Goal: Task Accomplishment & Management: Manage account settings

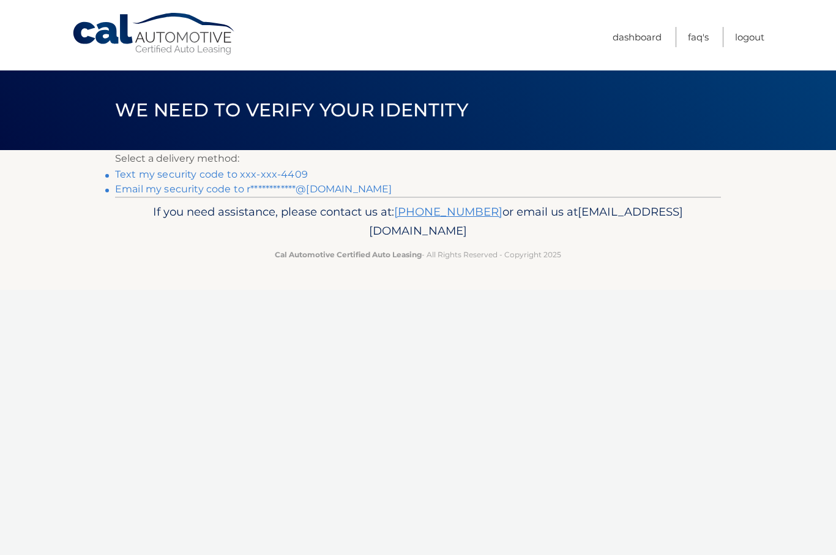
click at [293, 175] on link "Text my security code to xxx-xxx-4409" at bounding box center [211, 174] width 193 height 12
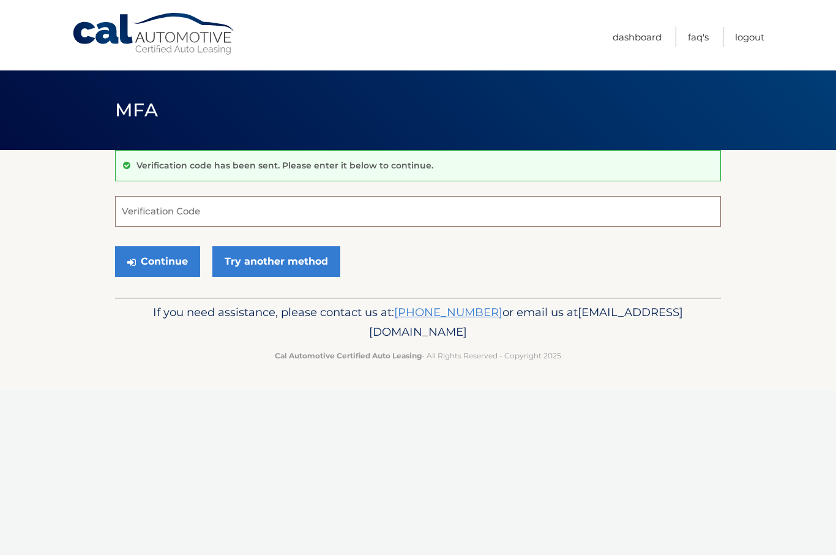
click at [171, 214] on input "Verification Code" at bounding box center [418, 211] width 606 height 31
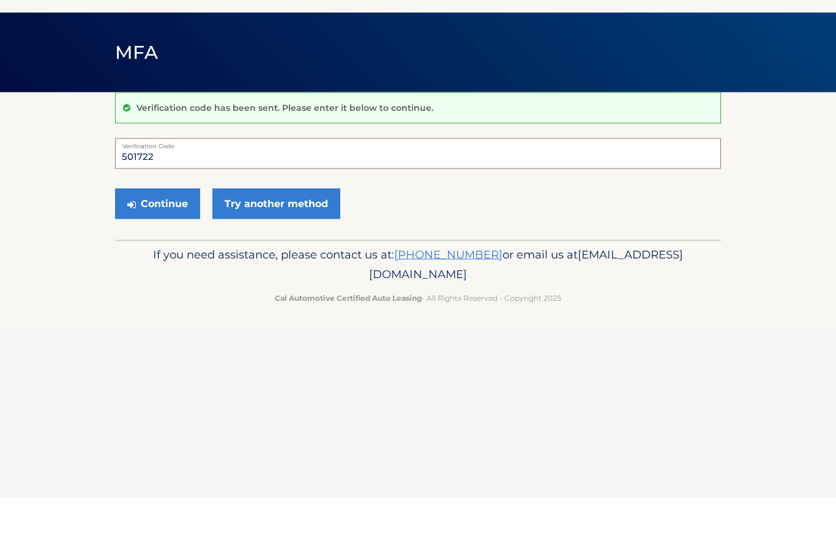
type input "501722"
click at [268, 246] on link "Try another method" at bounding box center [276, 261] width 128 height 31
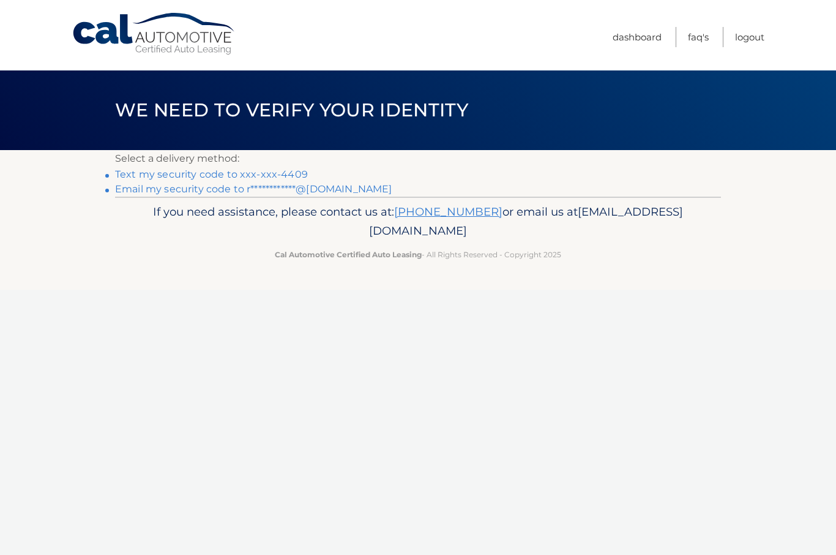
click at [279, 177] on link "Text my security code to xxx-xxx-4409" at bounding box center [211, 174] width 193 height 12
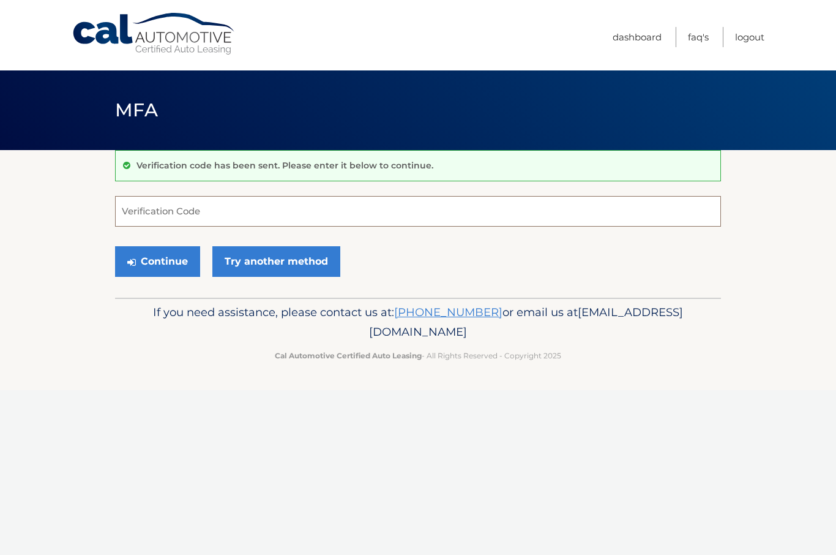
click at [178, 213] on input "Verification Code" at bounding box center [418, 211] width 606 height 31
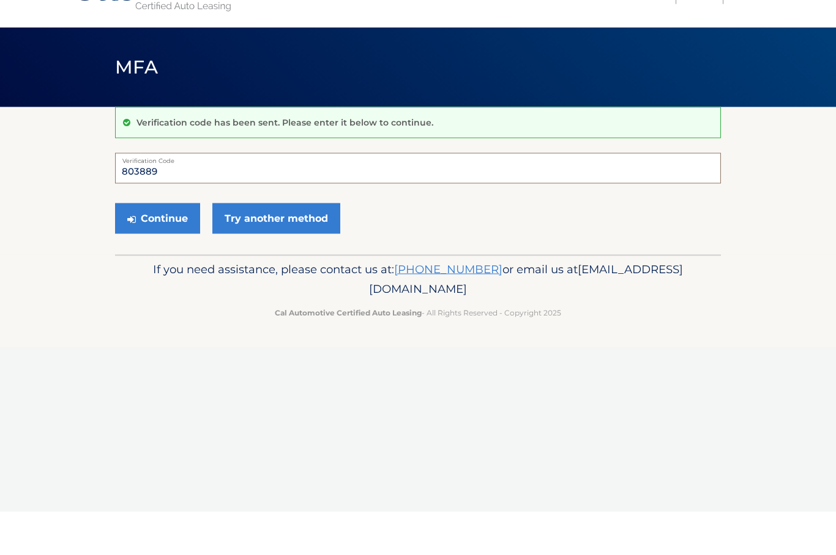
type input "803889"
click at [146, 246] on button "Continue" at bounding box center [157, 261] width 85 height 31
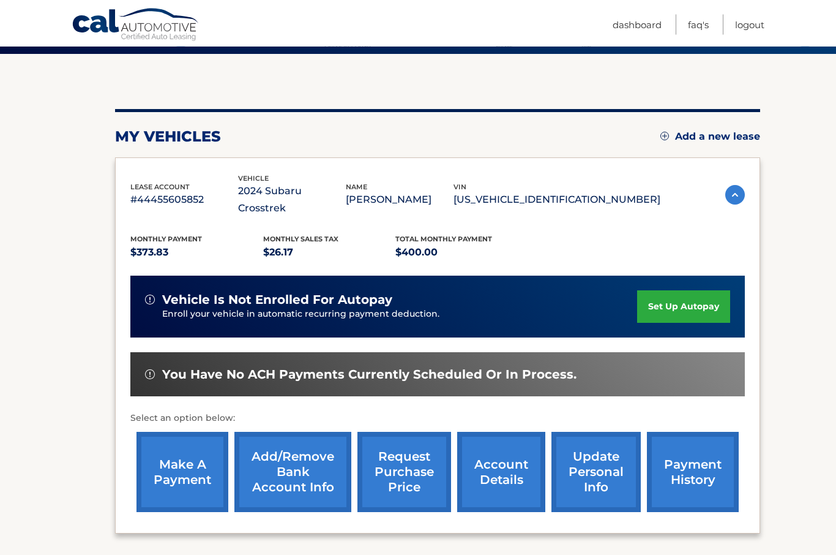
scroll to position [96, 0]
click at [44, 505] on section "my vehicles Add a new lease lease account #44455605852 vehicle 2024 Subaru Cros…" at bounding box center [418, 312] width 836 height 516
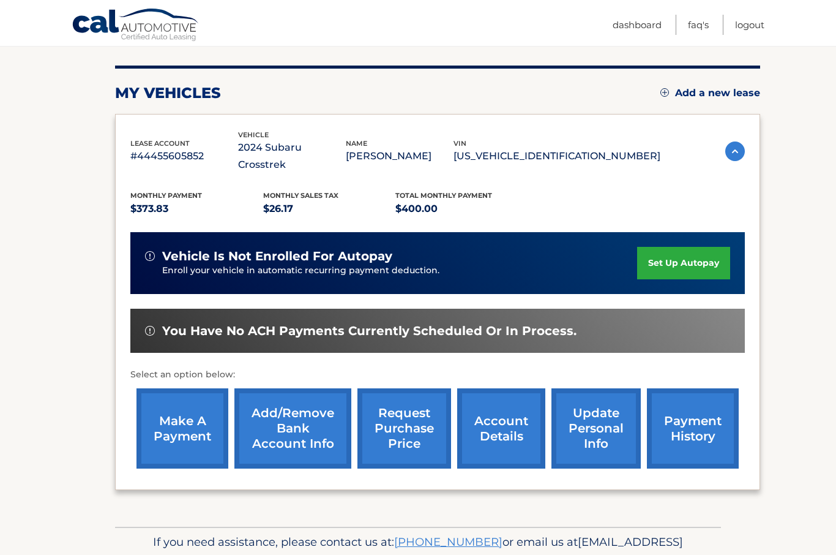
scroll to position [142, 0]
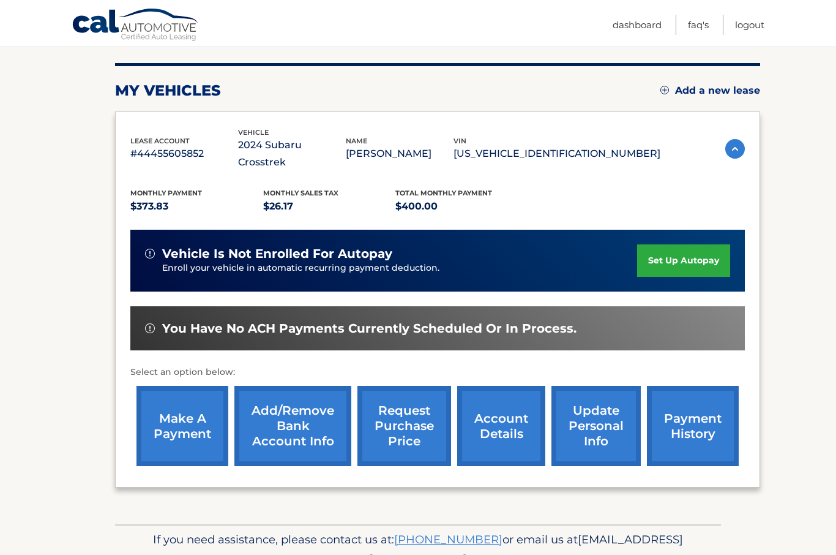
click at [178, 409] on link "make a payment" at bounding box center [183, 426] width 92 height 80
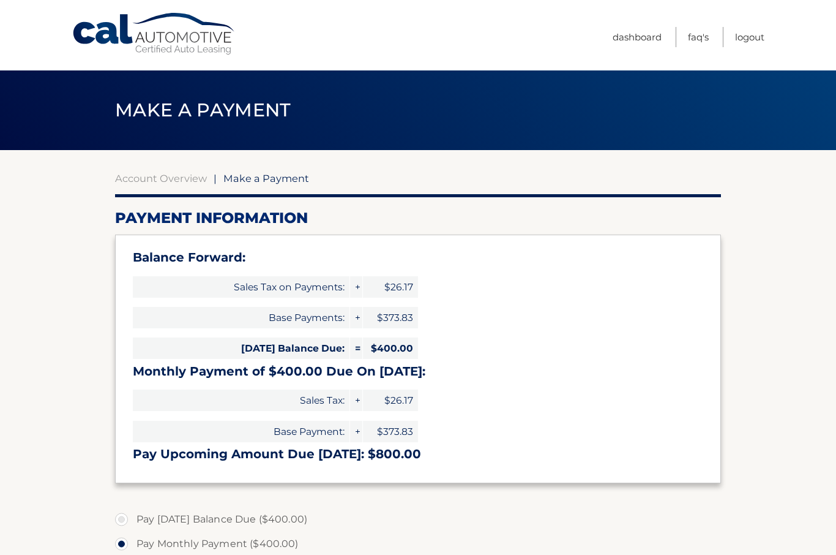
select select "NDgwNjk2NTEtNWY4OC00ODlhLWEwYzItNzkwYWEyZWNjZDEw"
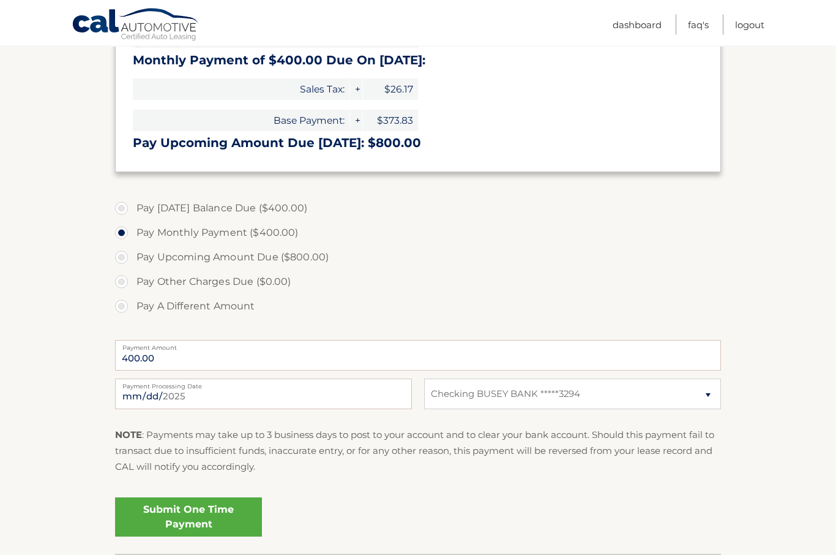
scroll to position [311, 0]
click at [177, 514] on link "Submit One Time Payment" at bounding box center [188, 516] width 147 height 39
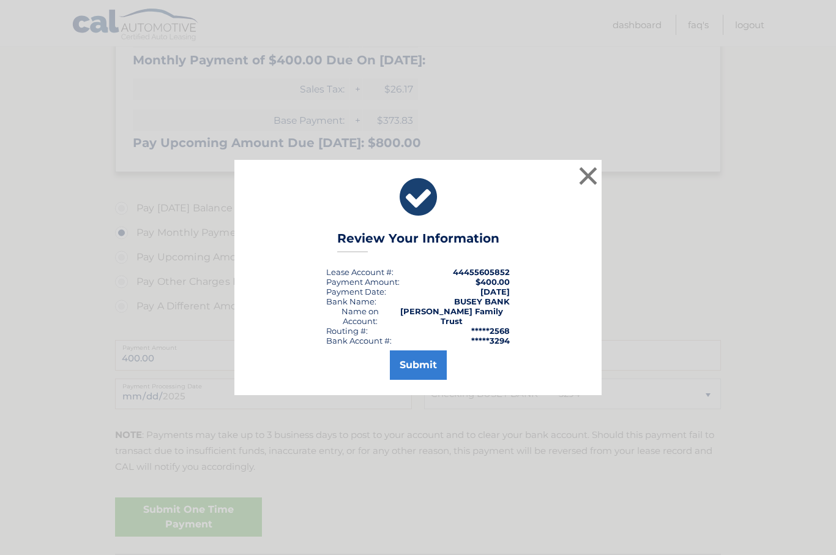
click at [412, 377] on button "Submit" at bounding box center [418, 364] width 57 height 29
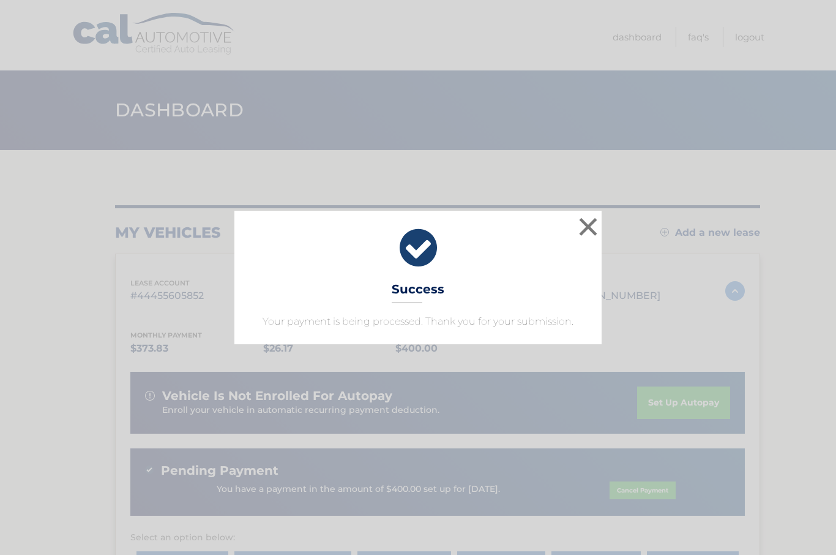
click at [592, 233] on button "×" at bounding box center [588, 226] width 24 height 24
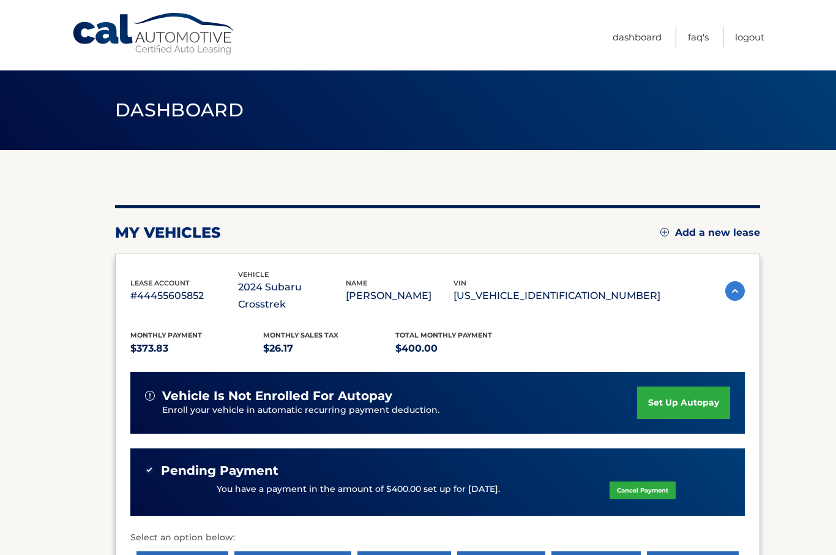
click at [747, 42] on link "Logout" at bounding box center [749, 37] width 29 height 20
